Goal: Task Accomplishment & Management: Manage account settings

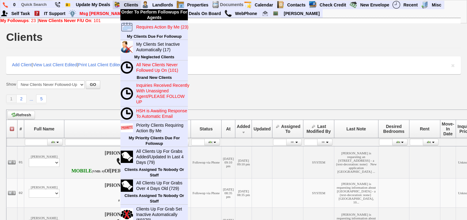
click at [141, 4] on td "Clients" at bounding box center [131, 5] width 20 height 9
click at [136, 4] on link "Clients" at bounding box center [131, 5] width 20 height 8
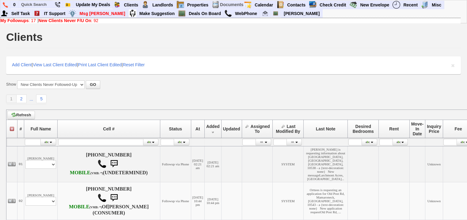
click at [85, 19] on b "New Clients Never F/U On" at bounding box center [65, 20] width 53 height 5
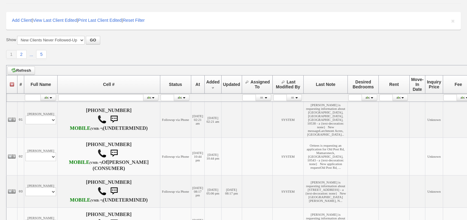
scroll to position [98, 0]
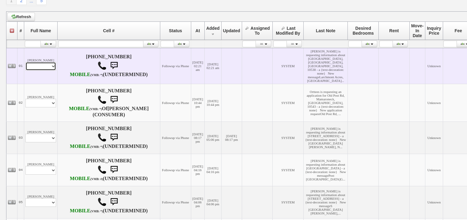
drag, startPoint x: 49, startPoint y: 71, endPoint x: 49, endPoint y: 75, distance: 3.4
click at [49, 71] on select "Profile Edit Print Email Externally (Will Not Be Tracked In CRM) Closed Deals" at bounding box center [40, 66] width 31 height 9
select select "ChangeURL,/crm/custom/edit_client_form.php?redirect=%2Fcrm%2Fclients.php&id=167…"
click at [25, 67] on select "Profile Edit Print Email Externally (Will Not Be Tracked In CRM) Closed Deals" at bounding box center [40, 66] width 31 height 9
select select
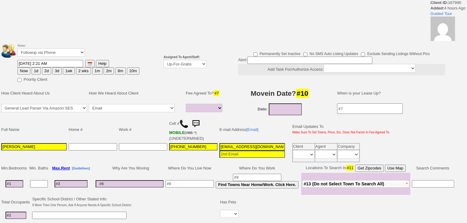
select select
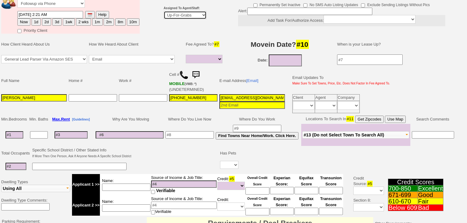
drag, startPoint x: 179, startPoint y: 13, endPoint x: 180, endPoint y: 17, distance: 4.1
click at [179, 14] on select "Up-For-Grabs ***** STAFF ***** Bob Bruno 914-419-3579 Cristy Liberto 914-486-10…" at bounding box center [185, 15] width 43 height 8
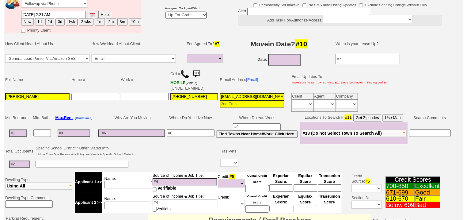
scroll to position [73, 0]
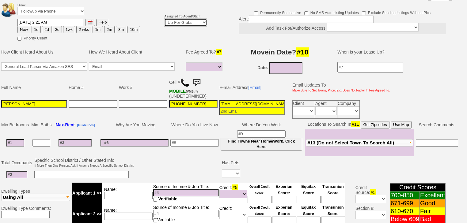
select select "227"
click at [164, 18] on select "Up-For-Grabs ***** STAFF ***** Bob Bruno 914-419-3579 Cristy Liberto 914-486-10…" at bounding box center [185, 22] width 43 height 8
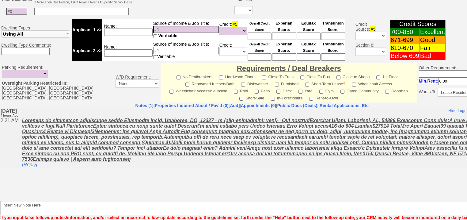
scroll to position [245, 0]
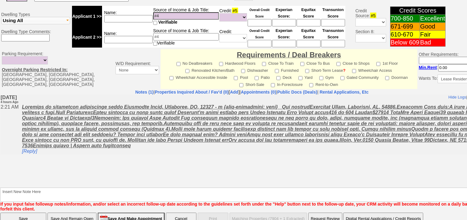
click at [21, 213] on input "Save" at bounding box center [23, 218] width 46 height 12
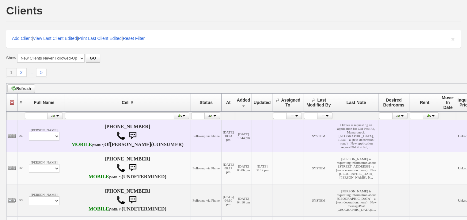
scroll to position [74, 0]
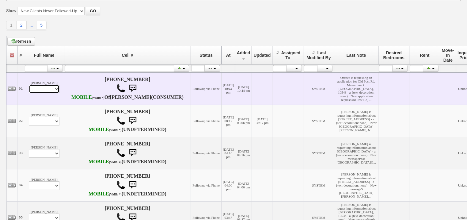
drag, startPoint x: 48, startPoint y: 95, endPoint x: 48, endPoint y: 98, distance: 3.7
click at [48, 93] on select "Profile Edit Print Email Externally (Will Not Be Tracked In CRM) Closed Deals" at bounding box center [44, 89] width 31 height 9
select select "ChangeURL,/crm/custom/edit_client_form.php?redirect=%2Fcrm%2Fclients.php&id=167…"
click at [29, 91] on select "Profile Edit Print Email Externally (Will Not Be Tracked In CRM) Closed Deals" at bounding box center [44, 89] width 31 height 9
select select
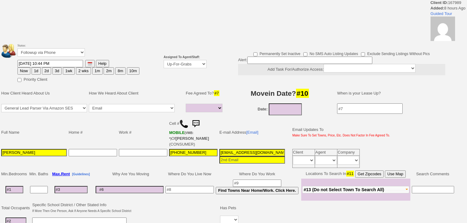
select select
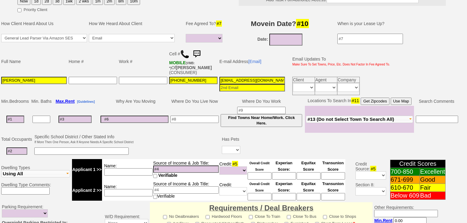
scroll to position [101, 0]
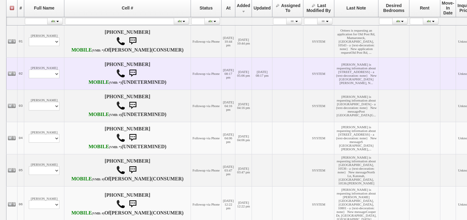
scroll to position [123, 0]
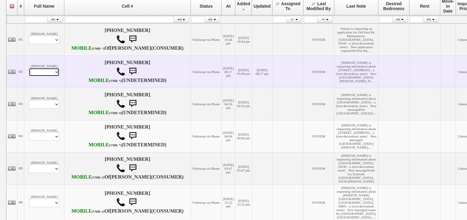
drag, startPoint x: 54, startPoint y: 91, endPoint x: 54, endPoint y: 95, distance: 3.4
click at [54, 76] on select "Profile Edit Print Email Externally (Will Not Be Tracked In CRM) Closed Deals" at bounding box center [44, 72] width 31 height 9
select select "ChangeURL,/crm/custom/edit_client_form.php?redirect=%2Fcrm%2Fclients.php&id=167…"
click at [29, 76] on select "Profile Edit Print Email Externally (Will Not Be Tracked In CRM) Closed Deals" at bounding box center [44, 72] width 31 height 9
select select
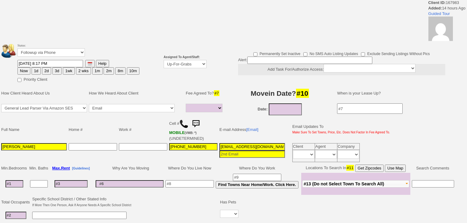
select select
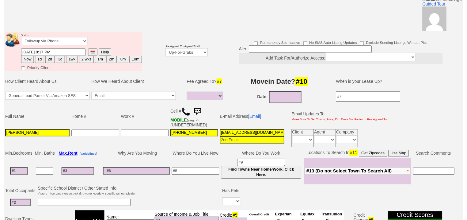
scroll to position [22, 0]
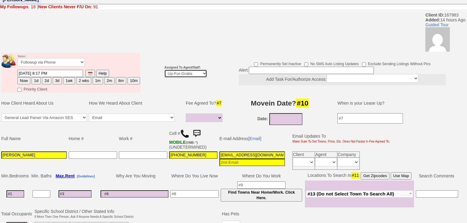
click at [183, 69] on td "Assigned To Agent/Staff: Up-For-Grabs ***** STAFF ***** Bob Bruno 914-419-3579 …" at bounding box center [185, 72] width 45 height 41
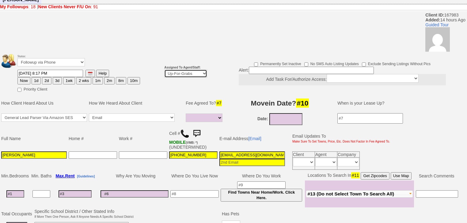
select select "227"
click at [164, 70] on select "Up-For-Grabs ***** STAFF ***** Bob Bruno 914-419-3579 Cristy Liberto 914-486-10…" at bounding box center [185, 74] width 43 height 8
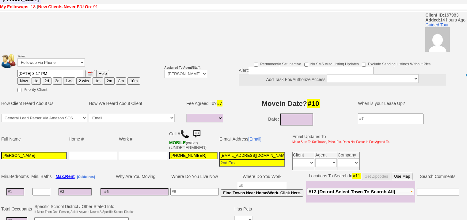
click at [23, 77] on button "Now" at bounding box center [23, 80] width 13 height 7
type input "09/19/2025 07:10 AM"
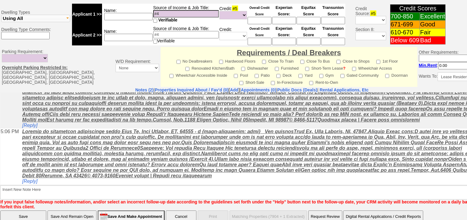
scroll to position [256, 0]
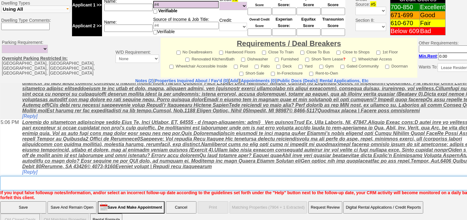
click at [31, 176] on textarea "Insert New Note Here" at bounding box center [254, 183] width 508 height 14
type textarea "f"
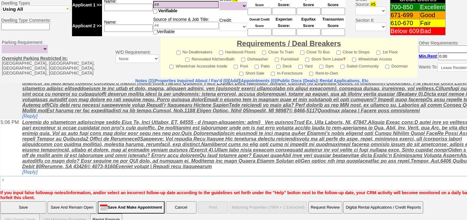
click at [31, 201] on input "Save" at bounding box center [23, 207] width 46 height 12
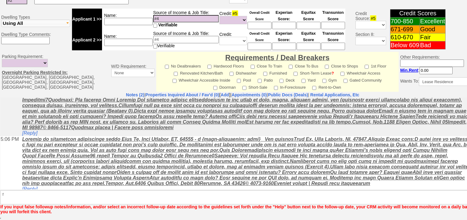
scroll to position [234, 0]
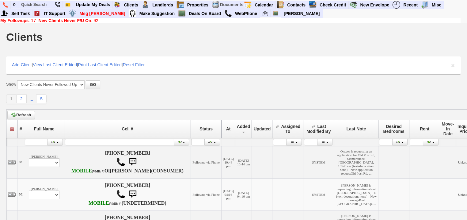
scroll to position [123, 0]
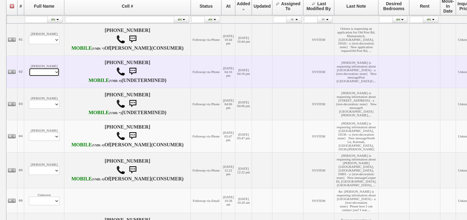
click at [46, 76] on select "Profile Edit Print Email Externally (Will Not Be Tracked In CRM) Closed Deals" at bounding box center [44, 72] width 31 height 9
select select "ChangeURL,/crm/custom/edit_client_form.php?redirect=%2Fcrm%2Fclients.php&id=167…"
click at [29, 76] on select "Profile Edit Print Email Externally (Will Not Be Tracked In CRM) Closed Deals" at bounding box center [44, 72] width 31 height 9
select select
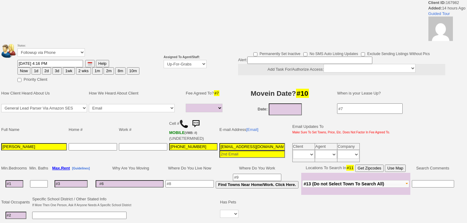
select select
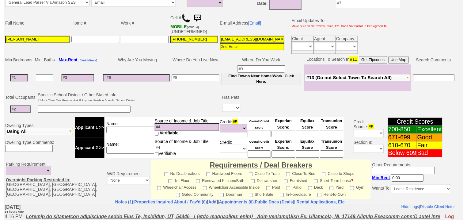
scroll to position [47, 0]
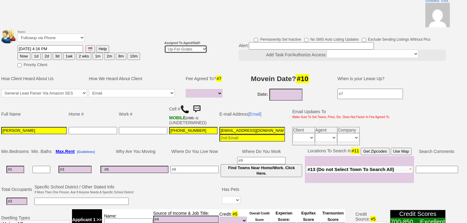
click at [186, 45] on select "Up-For-Grabs ***** STAFF ***** [PERSON_NAME] [PHONE_NUMBER] [PERSON_NAME] [PHON…" at bounding box center [185, 49] width 43 height 8
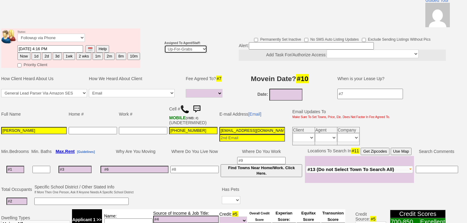
select select "227"
click at [164, 45] on select "Up-For-Grabs ***** STAFF ***** Bob Bruno 914-419-3579 Cristy Liberto 914-486-10…" at bounding box center [185, 49] width 43 height 8
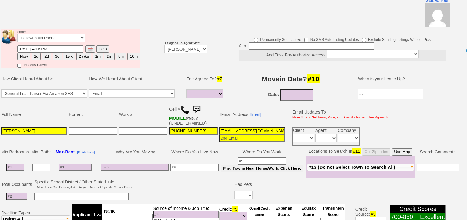
click at [27, 53] on button "Now" at bounding box center [23, 56] width 13 height 7
type input "09/19/2025 07:10 AM"
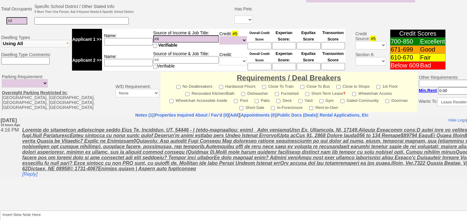
scroll to position [256, 0]
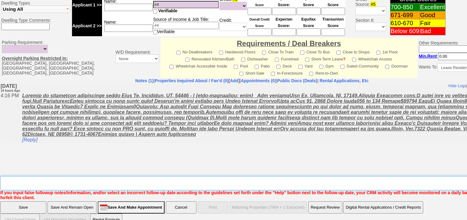
click at [67, 176] on textarea "Insert New Note Here" at bounding box center [254, 183] width 508 height 14
type textarea "f"
click at [42, 201] on input "Save" at bounding box center [23, 207] width 46 height 12
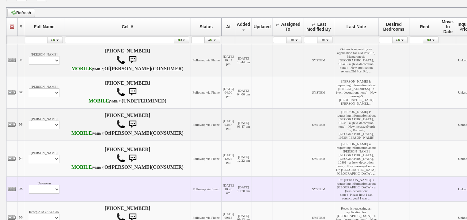
scroll to position [172, 0]
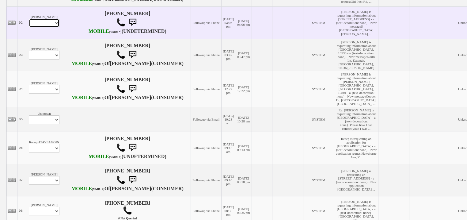
click at [50, 27] on select "Profile Edit Print Email Externally (Will Not Be Tracked In CRM) Closed Deals" at bounding box center [44, 23] width 31 height 9
select select "ChangeURL,/crm/custom/edit_client_form.php?redirect=%2Fcrm%2Fclients.php&id=167…"
click at [29, 27] on select "Profile Edit Print Email Externally (Will Not Be Tracked In CRM) Closed Deals" at bounding box center [44, 23] width 31 height 9
select select
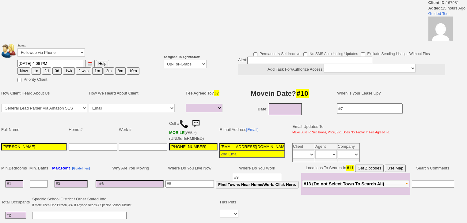
select select
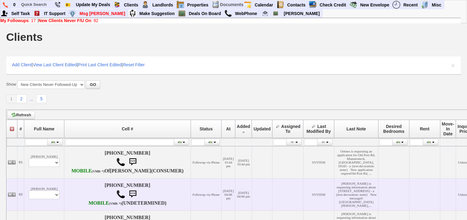
scroll to position [172, 0]
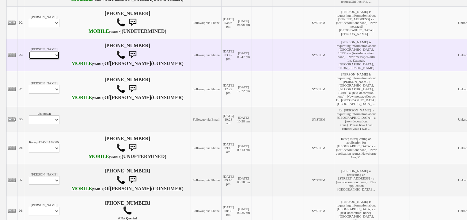
click at [48, 59] on select "Profile Edit Print Email Externally (Will Not Be Tracked In CRM) Closed Deals" at bounding box center [44, 55] width 31 height 9
select select "ChangeURL,/crm/custom/edit_client_form.php?redirect=%2Fcrm%2Fclients.php&id=167…"
click at [29, 59] on select "Profile Edit Print Email Externally (Will Not Be Tracked In CRM) Closed Deals" at bounding box center [44, 55] width 31 height 9
select select
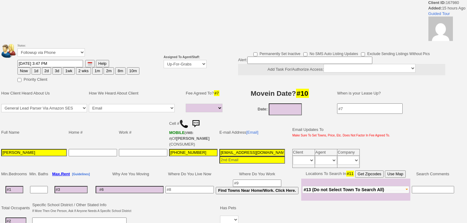
select select
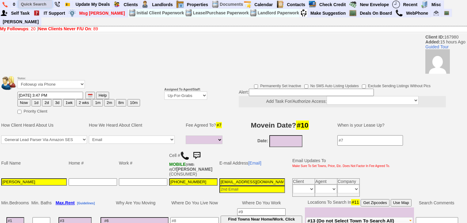
click at [45, 6] on input "text" at bounding box center [35, 4] width 34 height 8
paste input "[PERSON_NAME]"
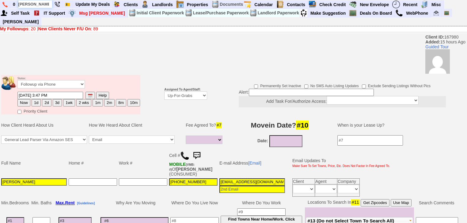
scroll to position [0, 6]
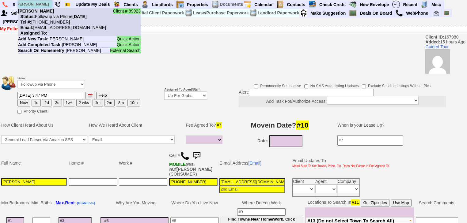
type input "[PERSON_NAME]"
click at [51, 24] on nobr "Tel #: 914-979-4625" at bounding box center [44, 22] width 52 height 5
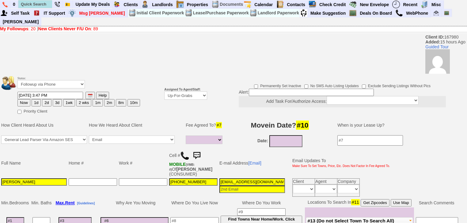
scroll to position [0, 0]
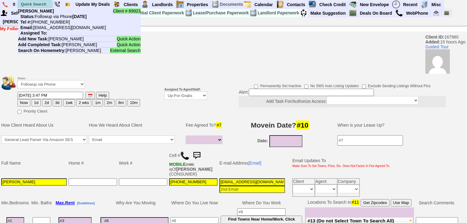
click at [44, 4] on input "text" at bounding box center [35, 4] width 34 height 8
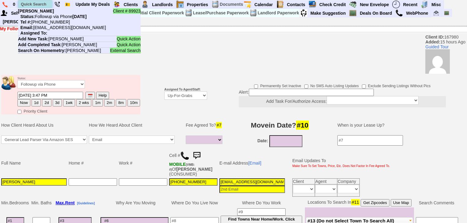
paste input "914-755-8202"
drag, startPoint x: 47, startPoint y: 3, endPoint x: 20, endPoint y: 3, distance: 26.7
click at [20, 3] on input "914-755-8202" at bounding box center [35, 4] width 34 height 8
paste input "335-0626"
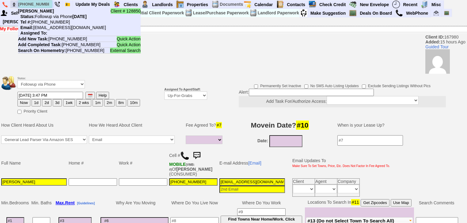
drag, startPoint x: 46, startPoint y: 4, endPoint x: 17, endPoint y: 4, distance: 29.1
click at [444, 0] on ul "0 914-335-0626 Client # 128850 Orttees Smith Status: Followup via Phone Wednesd…" at bounding box center [444, 0] width 0 height 0
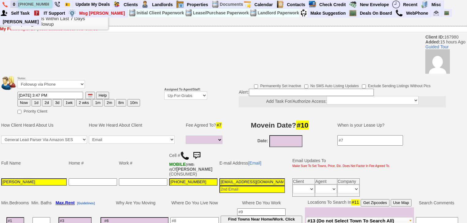
paste input "7-855-2554"
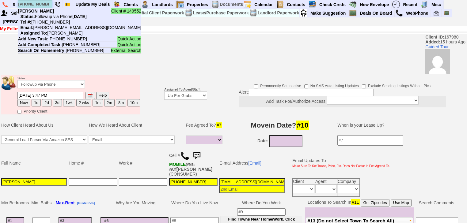
drag, startPoint x: 47, startPoint y: 2, endPoint x: 21, endPoint y: 3, distance: 25.8
click at [21, 3] on input "917-855-2554" at bounding box center [35, 4] width 34 height 8
paste input "617-991-4600"
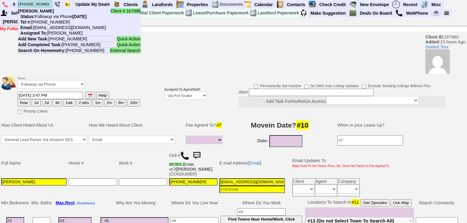
drag, startPoint x: 48, startPoint y: 5, endPoint x: 20, endPoint y: 6, distance: 27.9
click at [20, 6] on input "617-991-4600" at bounding box center [35, 4] width 34 height 8
paste input "845-536-7101"
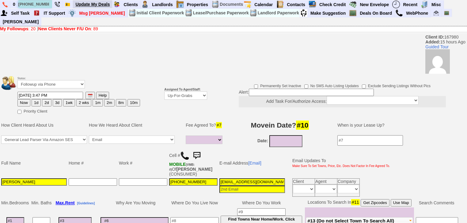
type input "845-536-7101"
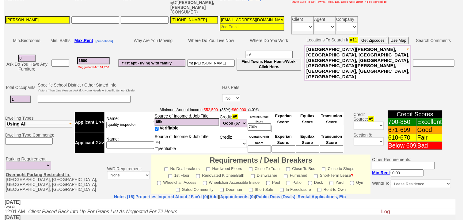
scroll to position [44, 0]
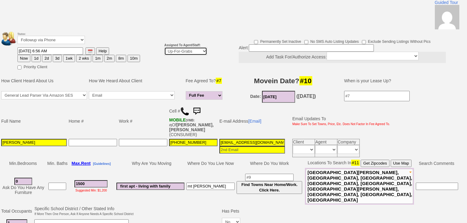
click at [190, 47] on select "Up-For-Grabs ***** STAFF ***** [PERSON_NAME] [PHONE_NUMBER] [PERSON_NAME] [PHON…" at bounding box center [185, 51] width 43 height 8
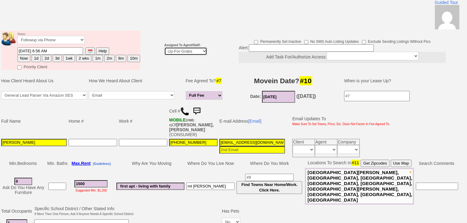
select select "227"
click at [164, 47] on select "Up-For-Grabs ***** STAFF ***** Bob Bruno 914-419-3579 Cristy Liberto 914-486-10…" at bounding box center [185, 51] width 43 height 8
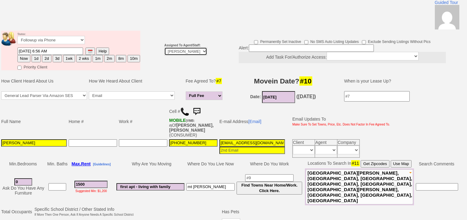
scroll to position [117, 0]
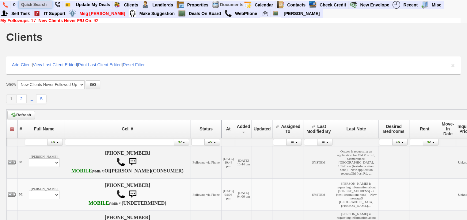
click at [45, 3] on input "text" at bounding box center [36, 5] width 34 height 8
paste input "[PHONE_NUMBER]"
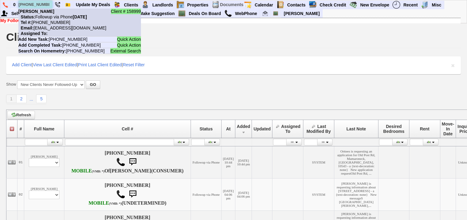
type input "[PHONE_NUMBER]"
click at [60, 22] on li "Client # 158999 [PERSON_NAME] Status: Followup via Phone [DATE] Tel #: [PHONE_N…" at bounding box center [79, 23] width 123 height 28
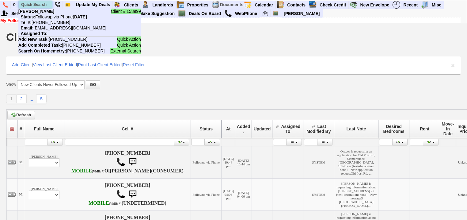
click at [33, 4] on input "text" at bounding box center [36, 5] width 34 height 8
paste input "[PHONE_NUMBER]"
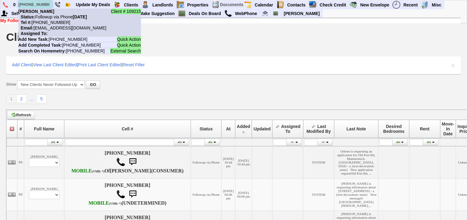
type input "914-806-3367"
click at [56, 21] on nobr "Tel #: 914-806-3367" at bounding box center [44, 22] width 52 height 5
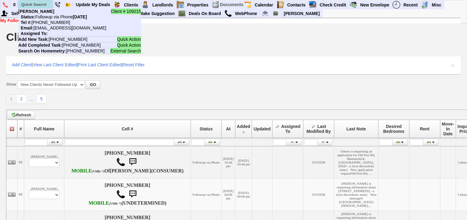
click at [41, 4] on input "text" at bounding box center [36, 5] width 34 height 8
paste input "917-771-4435"
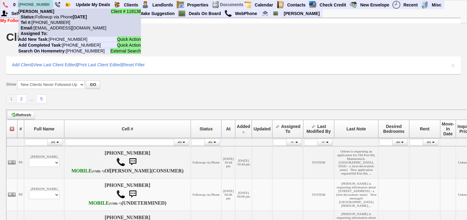
type input "917-771-4435"
click at [48, 19] on nobr "Status: Followup via Phone Thursday, September 18th, 2025" at bounding box center [52, 16] width 69 height 5
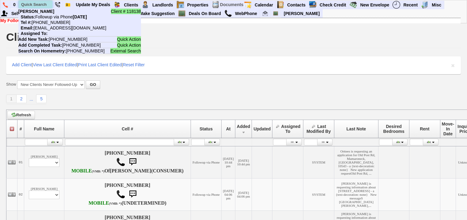
click at [40, 5] on input "text" at bounding box center [36, 5] width 34 height 8
paste input "347-413-2323"
drag, startPoint x: 47, startPoint y: 5, endPoint x: 19, endPoint y: 5, distance: 27.9
click at [19, 5] on input "347-413-2323" at bounding box center [36, 5] width 34 height 8
paste input "646-841-6080"
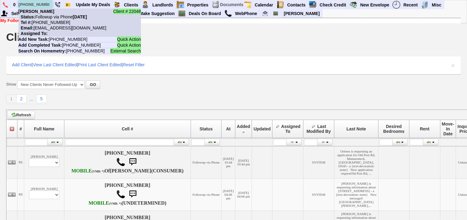
type input "646-841-6080"
click at [50, 17] on nobr "Status: Followup via Phone Thursday, September 18th, 2025" at bounding box center [52, 16] width 69 height 5
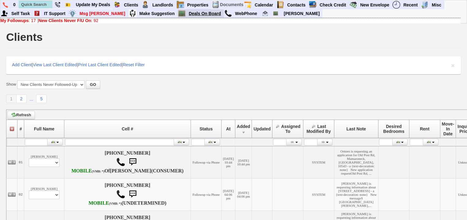
click at [193, 13] on link "Deals On Board" at bounding box center [204, 14] width 37 height 8
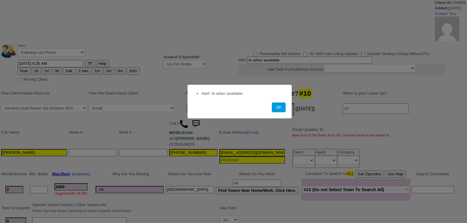
select select
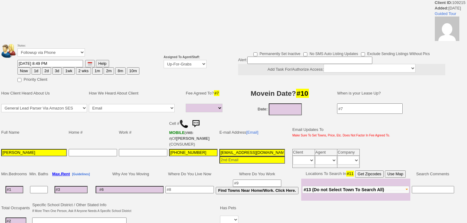
select select
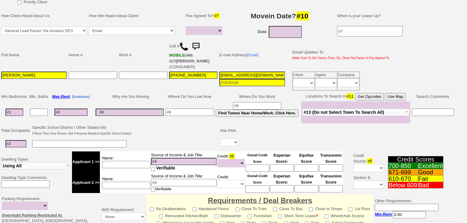
scroll to position [172, 0]
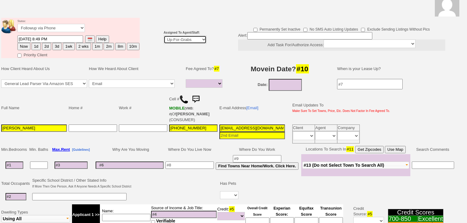
click at [189, 41] on select "Up-For-Grabs ***** STAFF ***** [PERSON_NAME] [PHONE_NUMBER] [PERSON_NAME] [PHON…" at bounding box center [185, 40] width 43 height 8
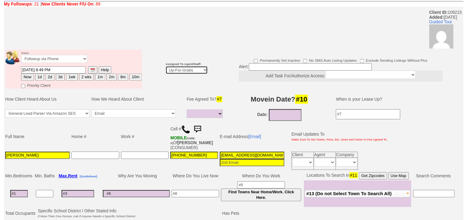
scroll to position [49, 0]
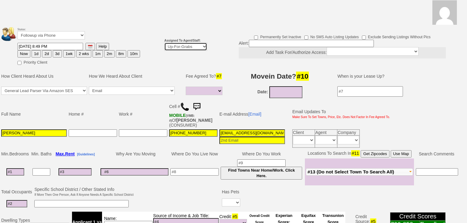
select select "227"
click at [164, 43] on select "Up-For-Grabs ***** STAFF ***** [PERSON_NAME] [PHONE_NUMBER] [PERSON_NAME] [PHON…" at bounding box center [185, 47] width 43 height 8
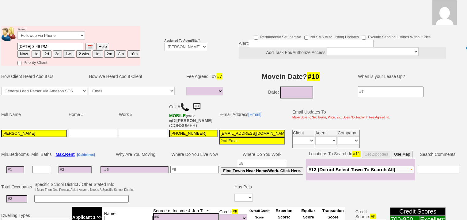
click at [27, 50] on button "Now" at bounding box center [23, 53] width 13 height 7
type input "[DATE] 07:12 AM"
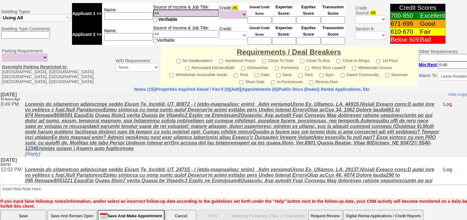
scroll to position [256, 0]
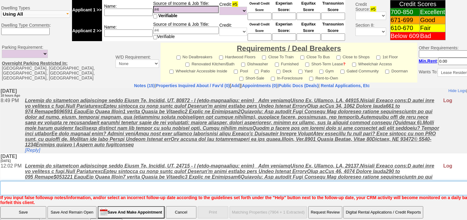
click at [54, 181] on textarea "Insert New Note Here" at bounding box center [254, 188] width 508 height 14
type textarea "f"
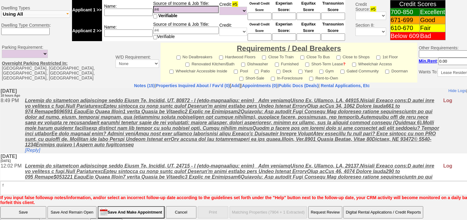
drag, startPoint x: 39, startPoint y: 195, endPoint x: 39, endPoint y: 192, distance: 3.1
click at [39, 206] on input "Save" at bounding box center [23, 212] width 46 height 12
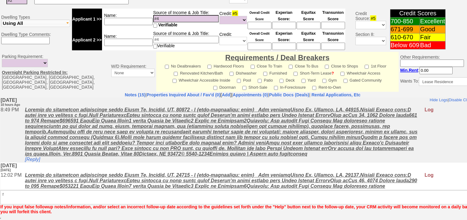
scroll to position [234, 0]
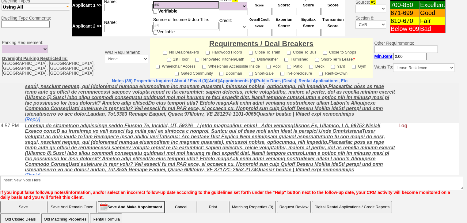
scroll to position [98, 0]
